Goal: Task Accomplishment & Management: Use online tool/utility

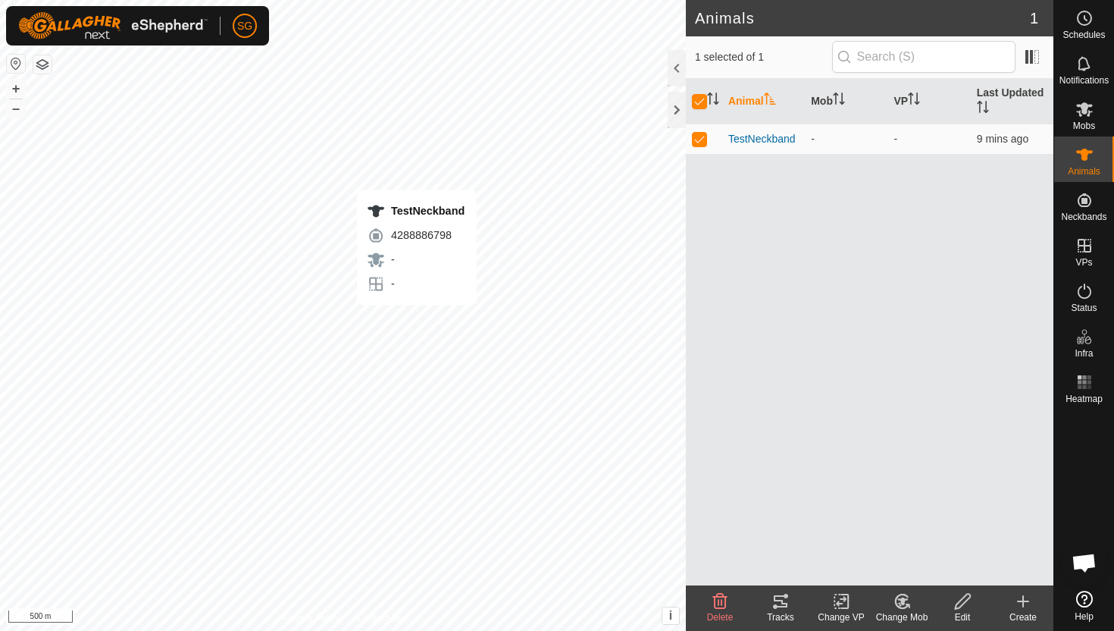
checkbox input "false"
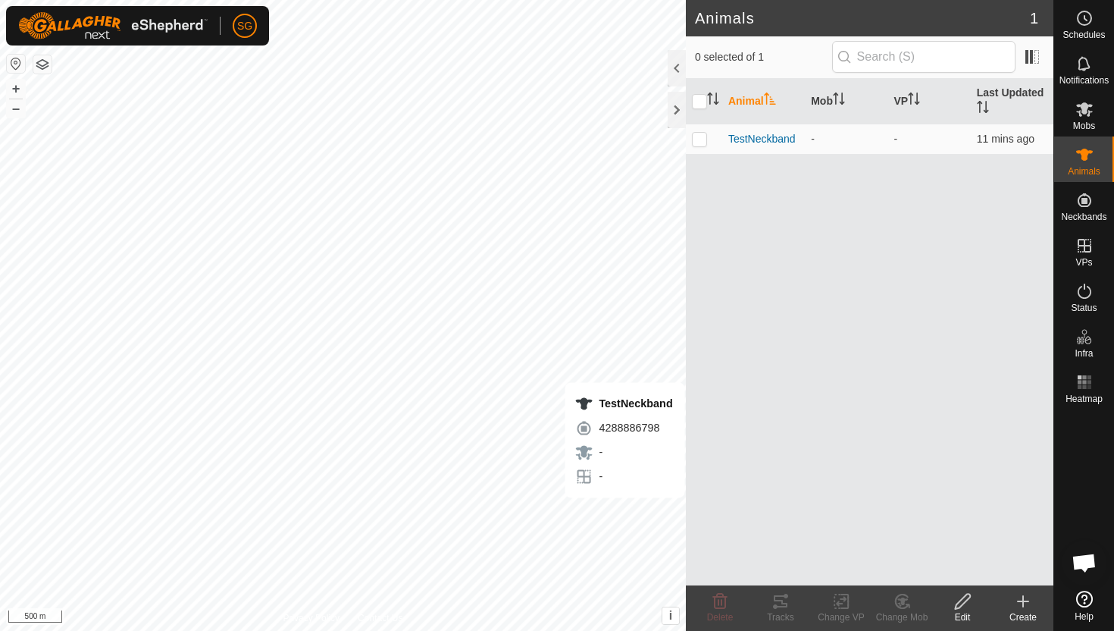
checkbox input "true"
click at [783, 609] on icon at bounding box center [781, 601] width 18 height 18
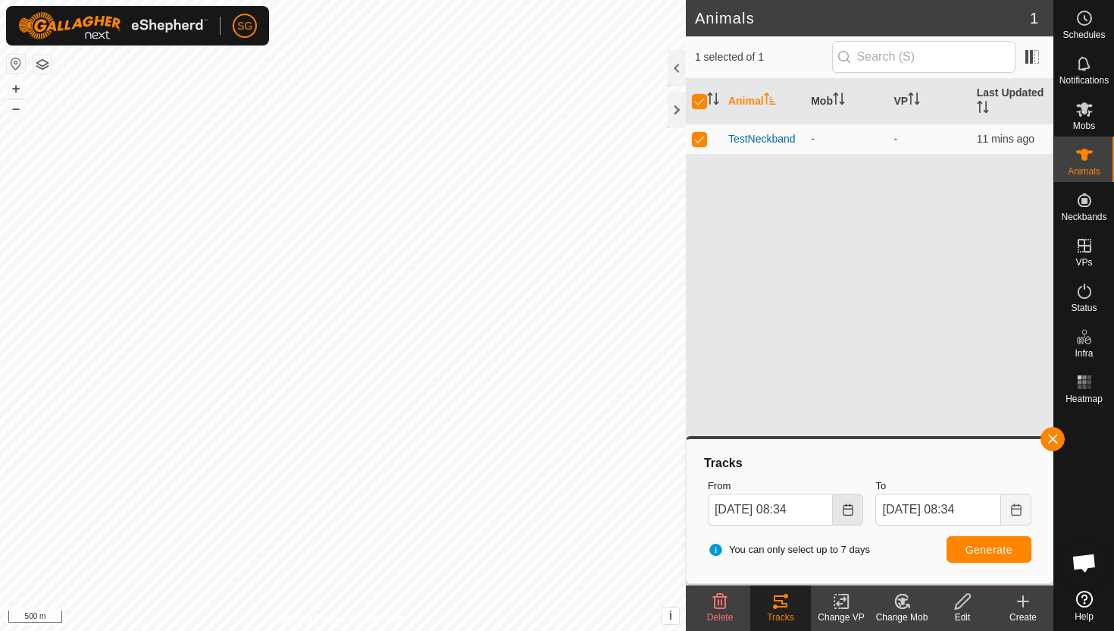
click at [836, 515] on button "Choose Date" at bounding box center [848, 509] width 30 height 32
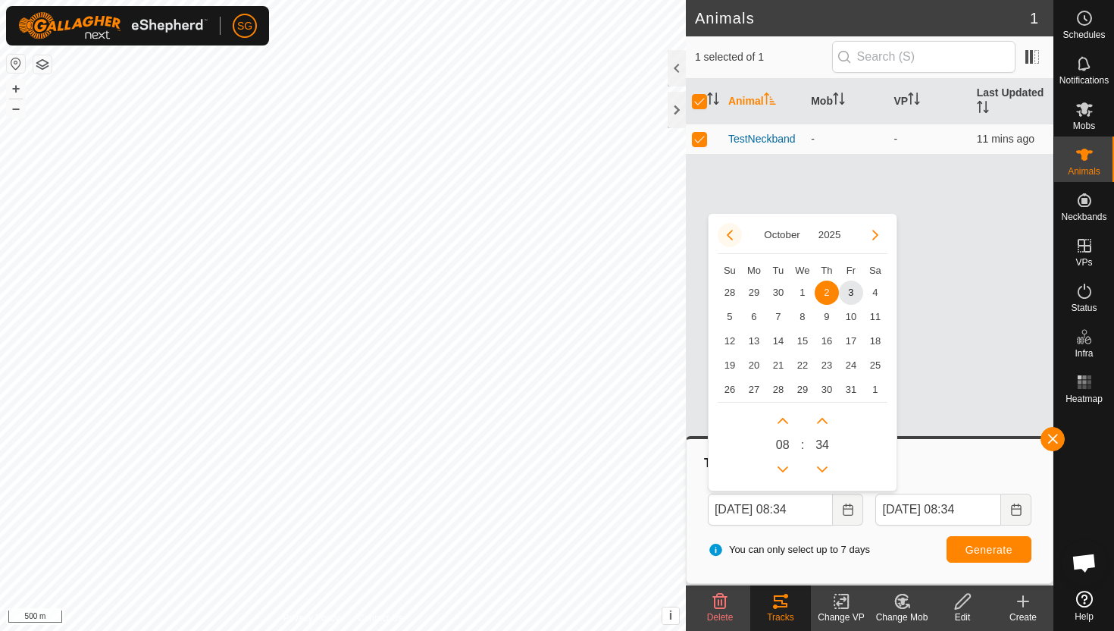
click at [731, 236] on button "Previous Month" at bounding box center [730, 235] width 24 height 24
click at [825, 362] on span "25" at bounding box center [827, 365] width 24 height 24
type input "[DATE] 08:34"
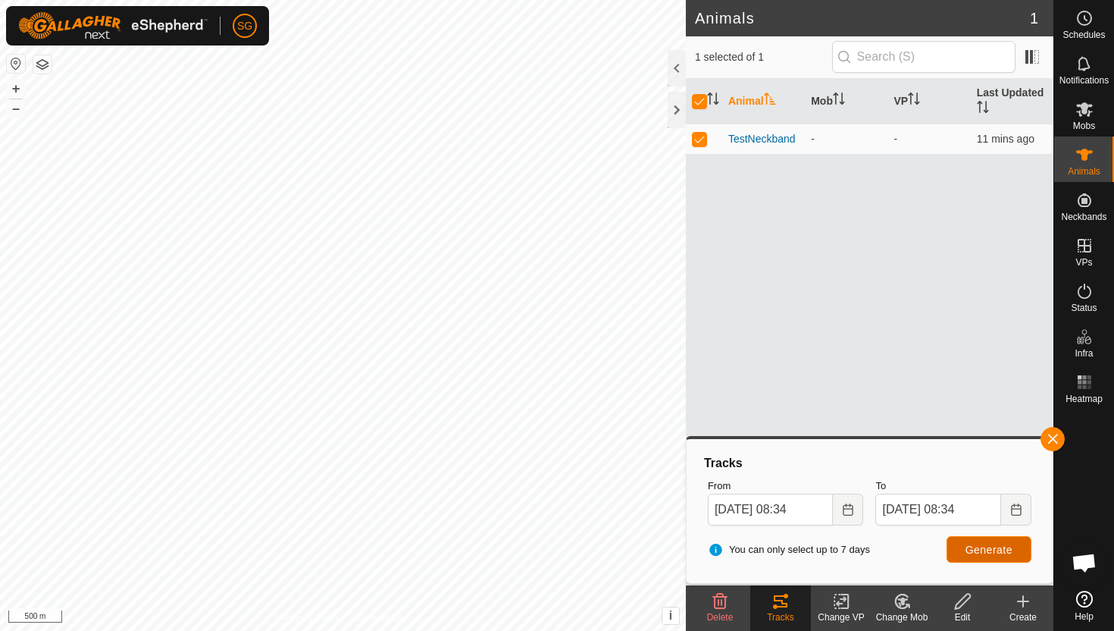
click at [969, 556] on button "Generate" at bounding box center [989, 549] width 85 height 27
click at [1048, 446] on button "button" at bounding box center [1053, 439] width 24 height 24
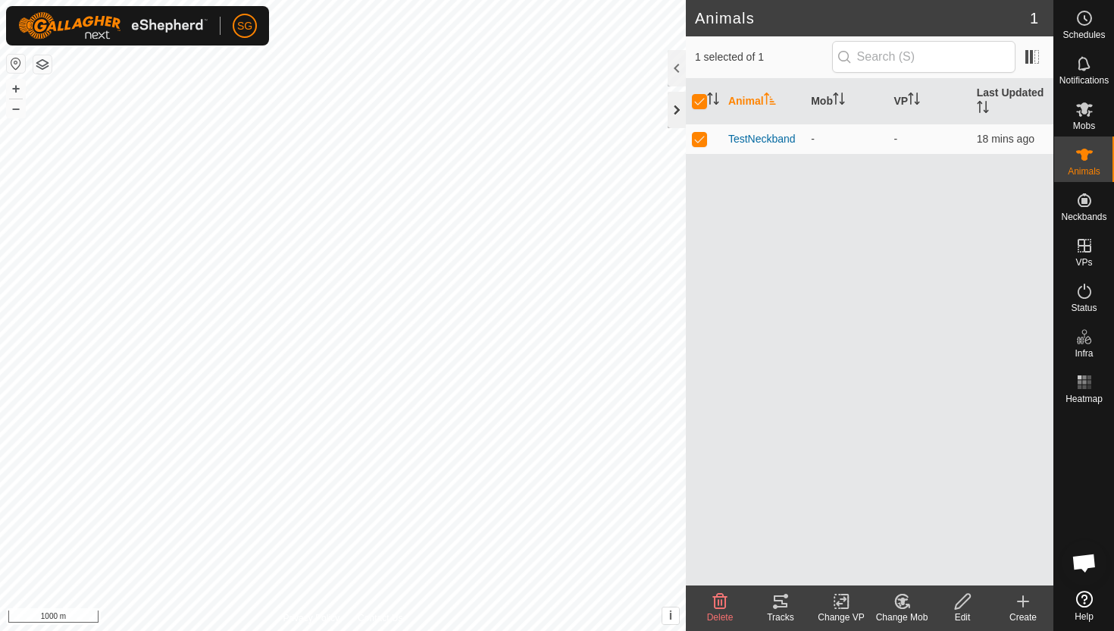
click at [676, 103] on div at bounding box center [677, 110] width 18 height 36
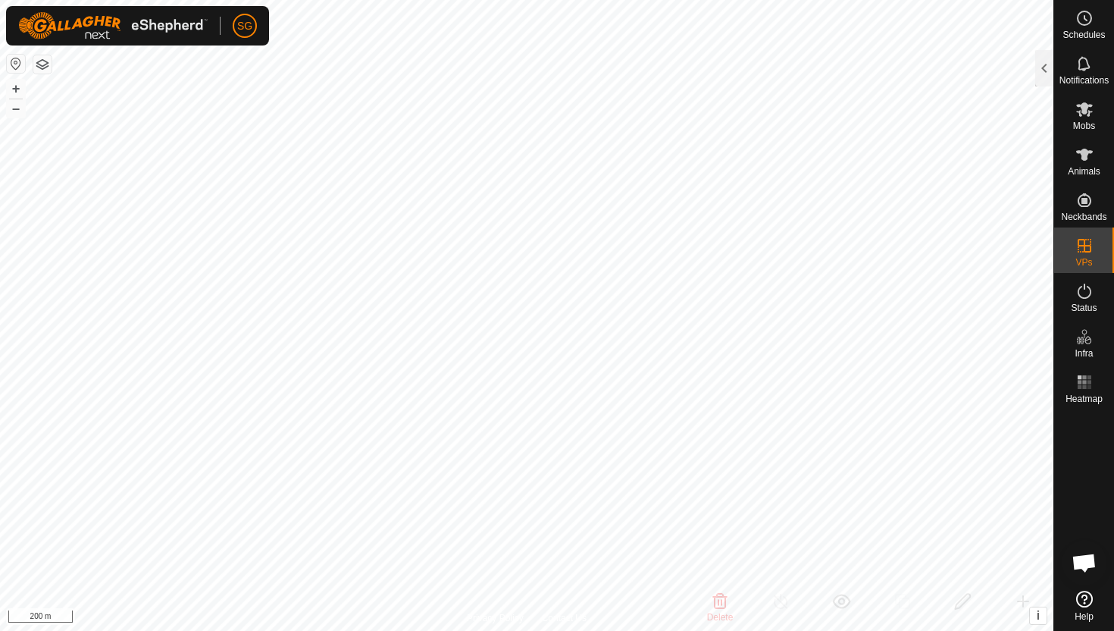
checkbox input "false"
checkbox input "true"
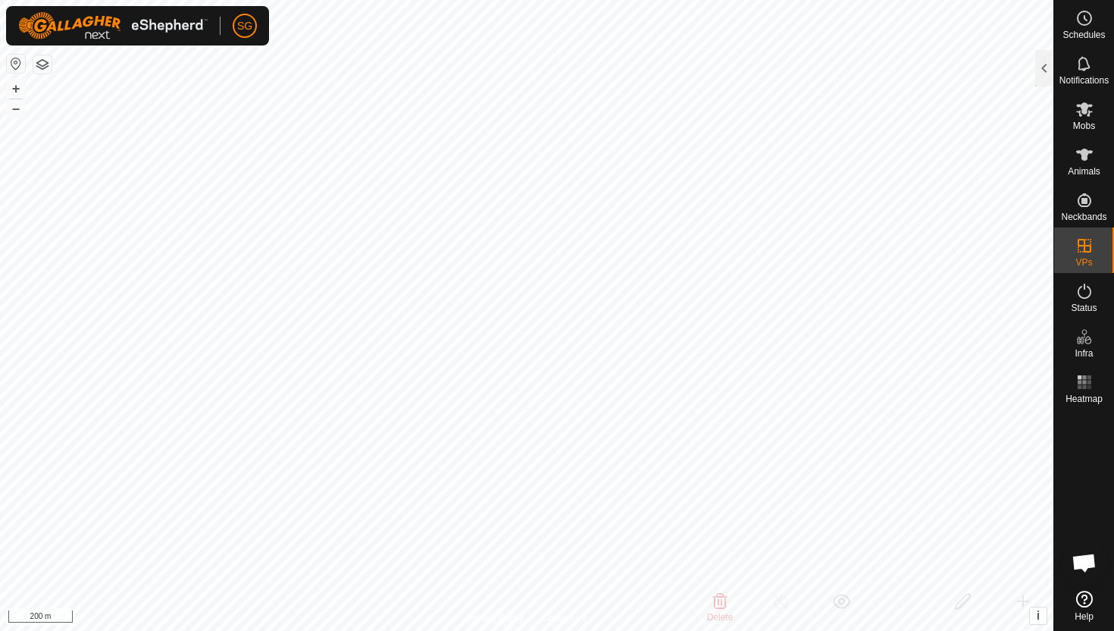
checkbox input "true"
checkbox input "false"
checkbox input "true"
checkbox input "false"
checkbox input "true"
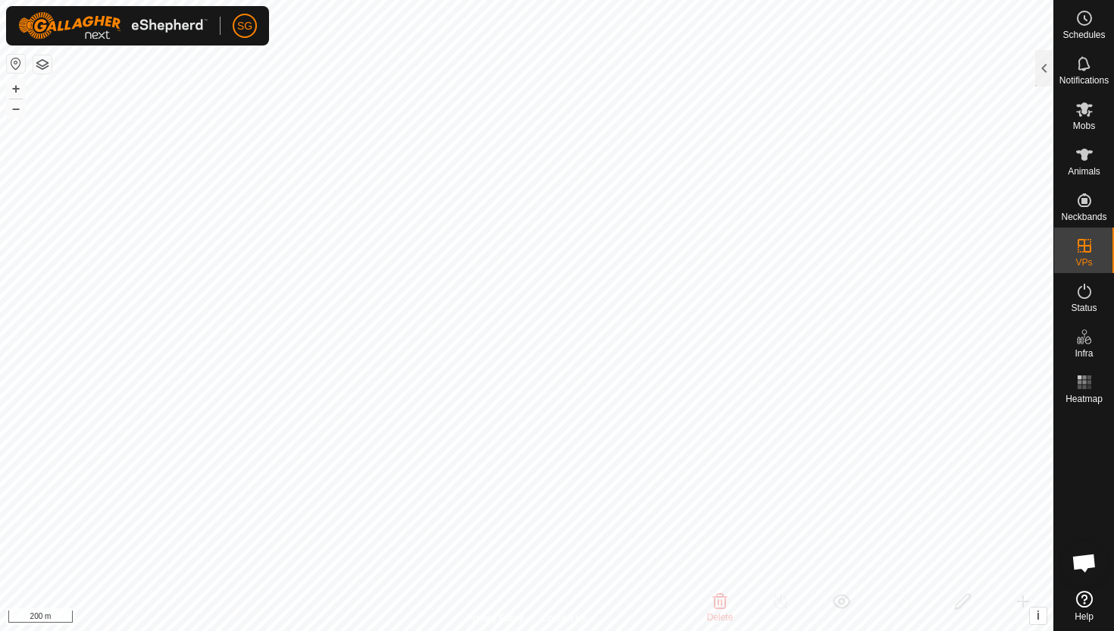
checkbox input "false"
click at [1079, 381] on rect at bounding box center [1080, 382] width 4 height 4
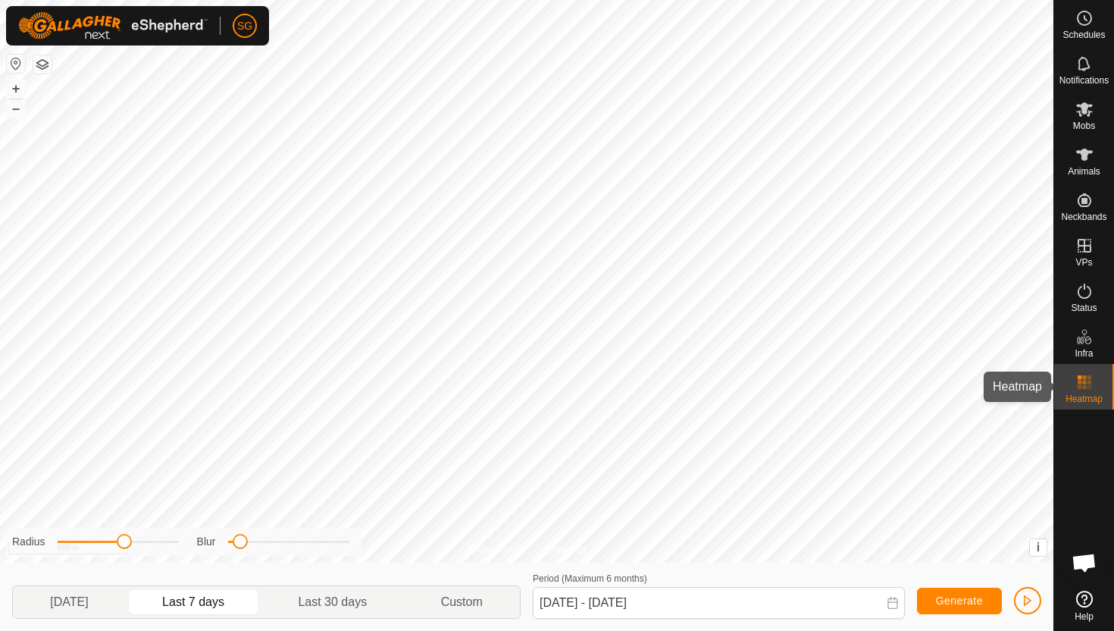
click at [1083, 388] on rect at bounding box center [1084, 387] width 4 height 4
click at [1100, 389] on div "Heatmap" at bounding box center [1084, 386] width 60 height 45
click at [374, 596] on p-togglebutton "Last 30 days" at bounding box center [333, 602] width 143 height 32
type input "[DATE] - [DATE]"
drag, startPoint x: 240, startPoint y: 538, endPoint x: 218, endPoint y: 550, distance: 25.8
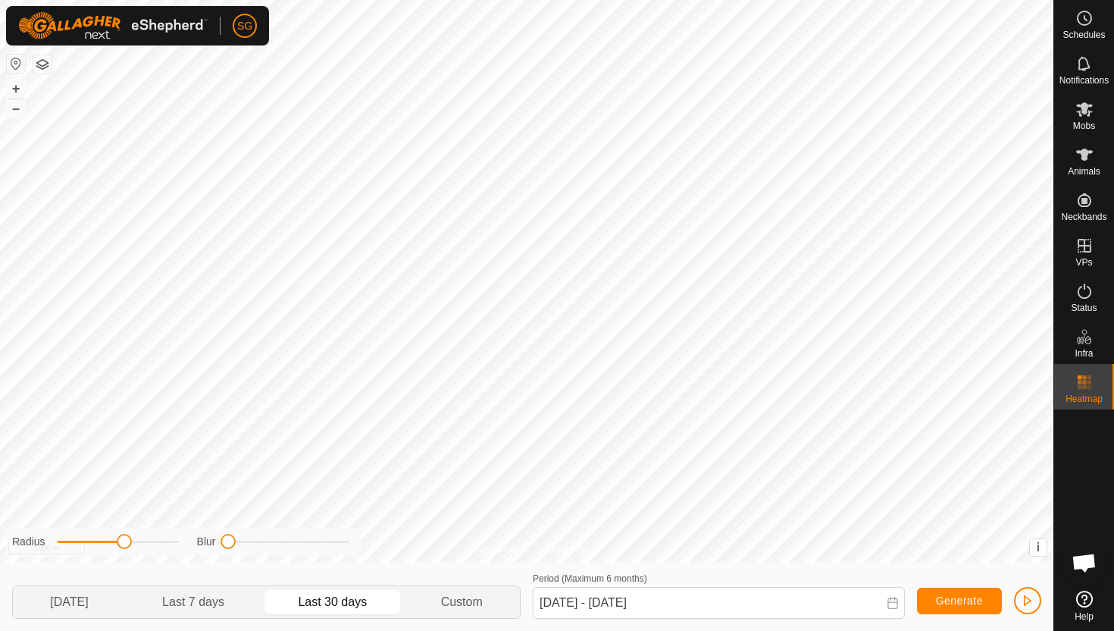
click at [218, 550] on div "Radius Blur" at bounding box center [183, 542] width 355 height 28
drag, startPoint x: 124, startPoint y: 547, endPoint x: 102, endPoint y: 555, distance: 23.5
click at [102, 555] on div "Radius Blur" at bounding box center [183, 542] width 355 height 28
drag, startPoint x: 224, startPoint y: 540, endPoint x: 283, endPoint y: 545, distance: 58.6
click at [283, 545] on span at bounding box center [285, 541] width 15 height 15
